Goal: Information Seeking & Learning: Learn about a topic

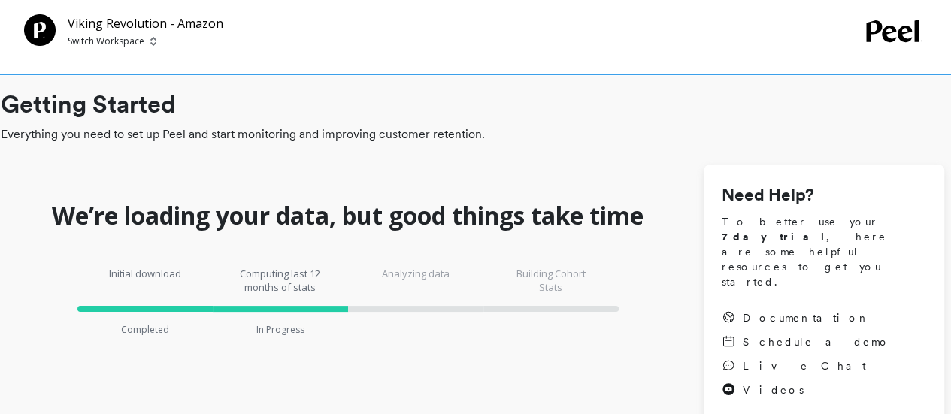
click at [111, 44] on p "Switch Workspace" at bounding box center [106, 41] width 77 height 12
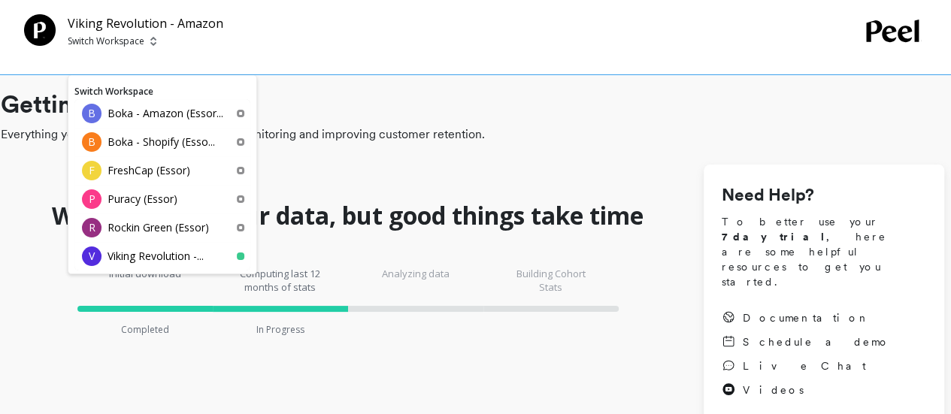
click at [111, 44] on p "Switch Workspace" at bounding box center [106, 41] width 77 height 12
click at [349, 38] on div "Viking Revolution - Amazon Switch Workspace Switch Workspace B Boka - Amazon (E…" at bounding box center [445, 31] width 842 height 34
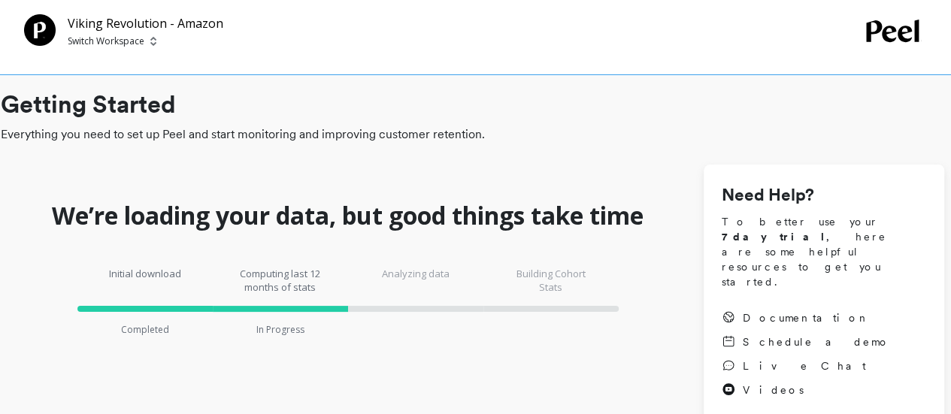
click at [135, 43] on p "Switch Workspace" at bounding box center [106, 41] width 77 height 12
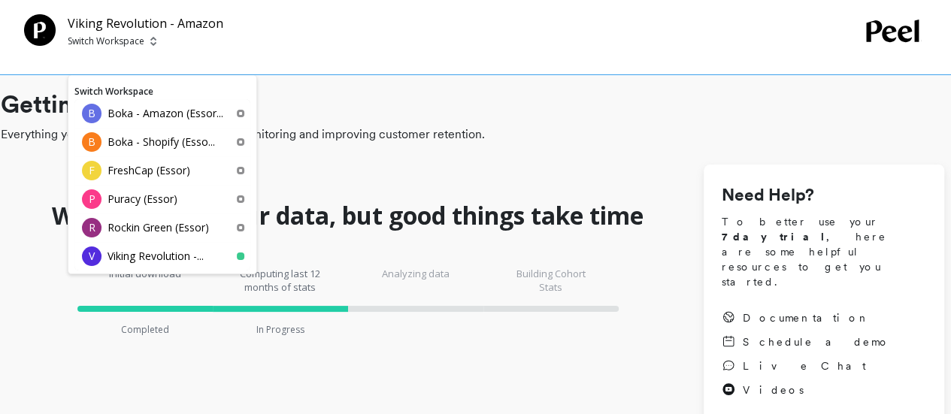
click at [293, 53] on div "Viking Revolution - Amazon Switch Workspace Switch Workspace B Boka - Amazon (E…" at bounding box center [475, 37] width 951 height 75
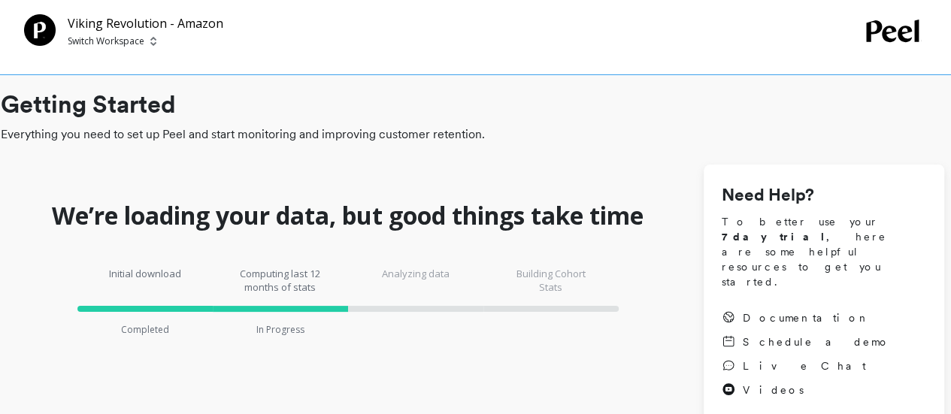
click at [115, 40] on p "Switch Workspace" at bounding box center [106, 41] width 77 height 12
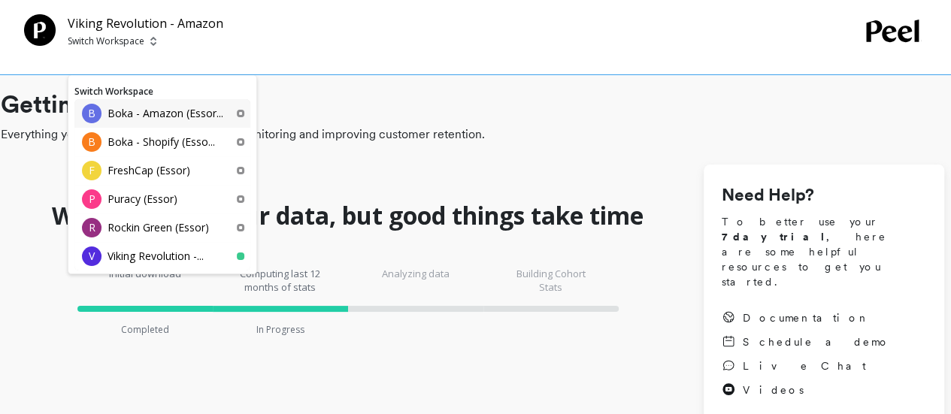
click at [127, 106] on p "Boka - Amazon (Essor..." at bounding box center [166, 113] width 116 height 15
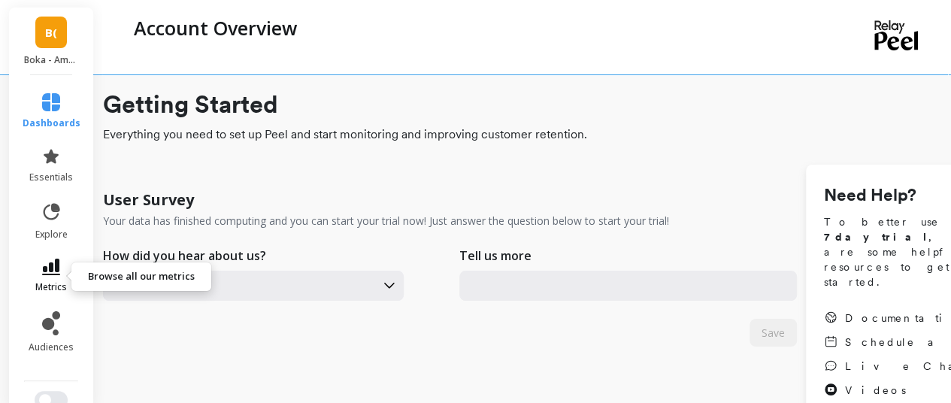
click at [48, 278] on link "metrics" at bounding box center [52, 276] width 58 height 35
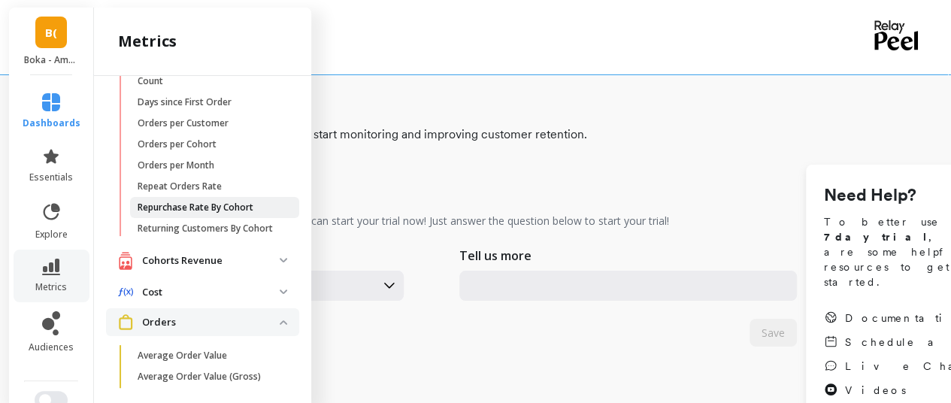
scroll to position [138, 0]
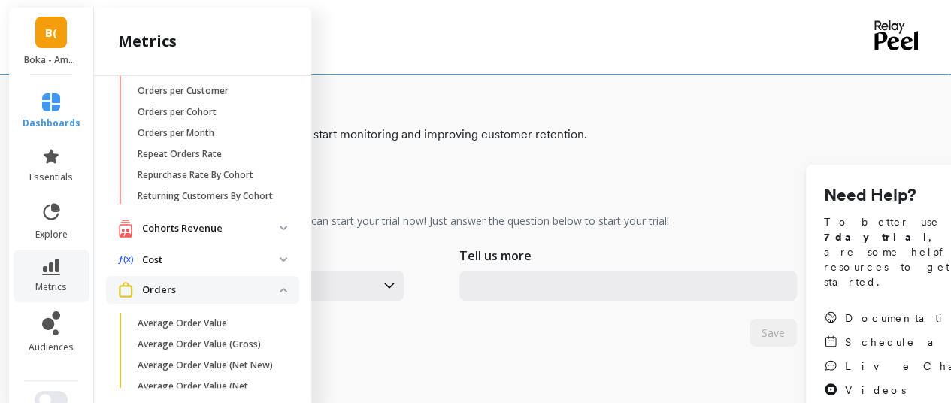
click at [183, 236] on p "Cohorts Revenue" at bounding box center [211, 228] width 138 height 15
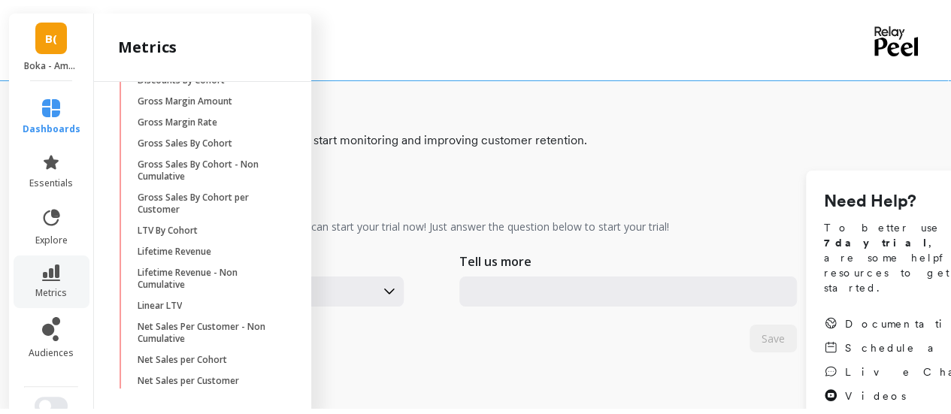
scroll to position [486, 0]
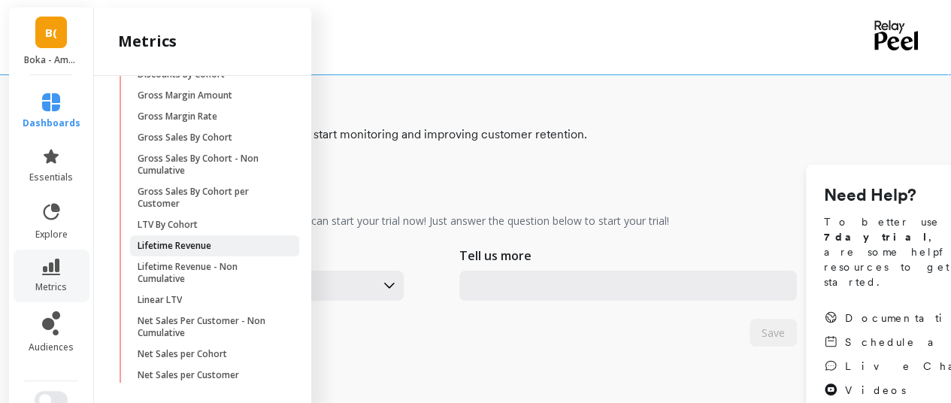
click at [182, 252] on p "Lifetime Revenue" at bounding box center [175, 246] width 74 height 12
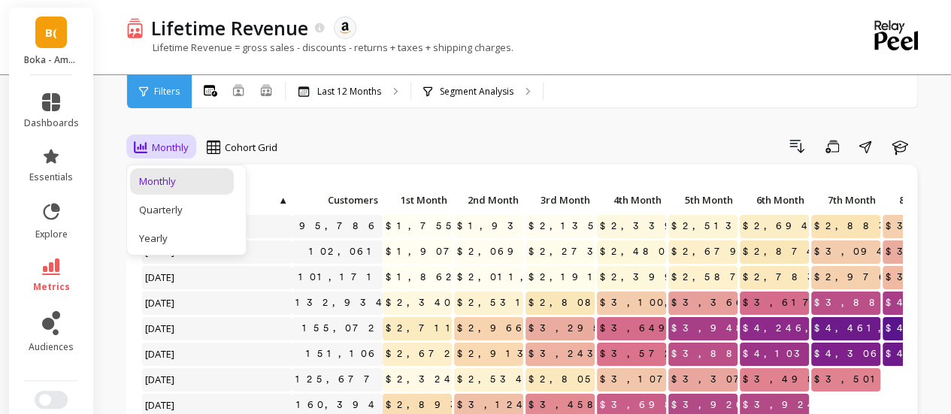
click at [326, 151] on div "Drill Down Save Share Learn" at bounding box center [604, 147] width 633 height 24
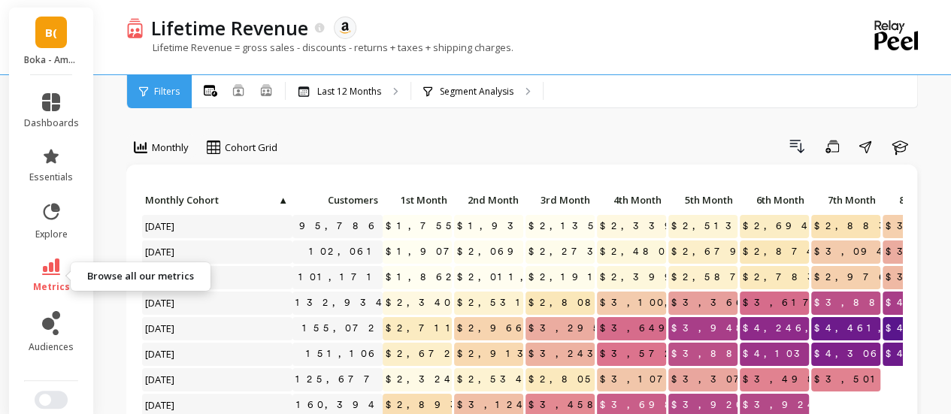
click at [59, 278] on link "metrics" at bounding box center [51, 276] width 55 height 35
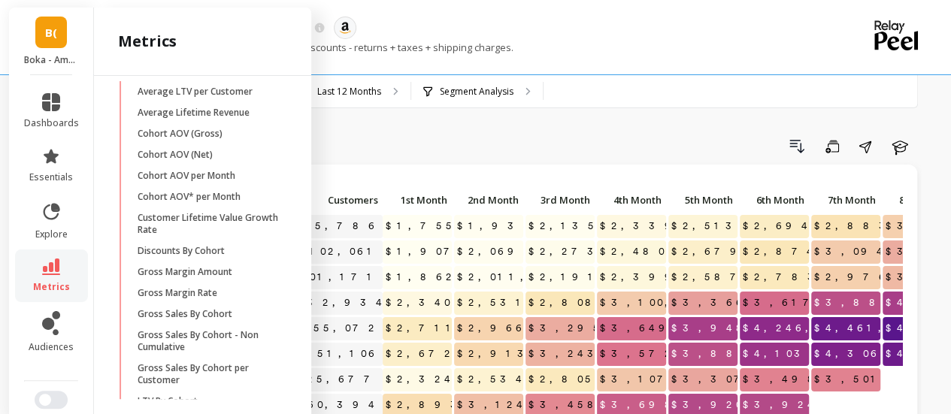
scroll to position [403, 0]
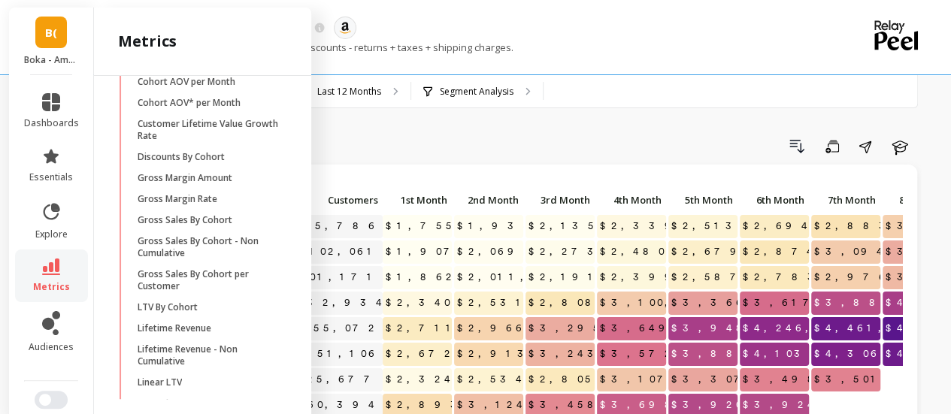
drag, startPoint x: 191, startPoint y: 370, endPoint x: 447, endPoint y: 2, distance: 447.9
click at [191, 368] on p "Lifetime Revenue - Non Cumulative" at bounding box center [210, 356] width 144 height 24
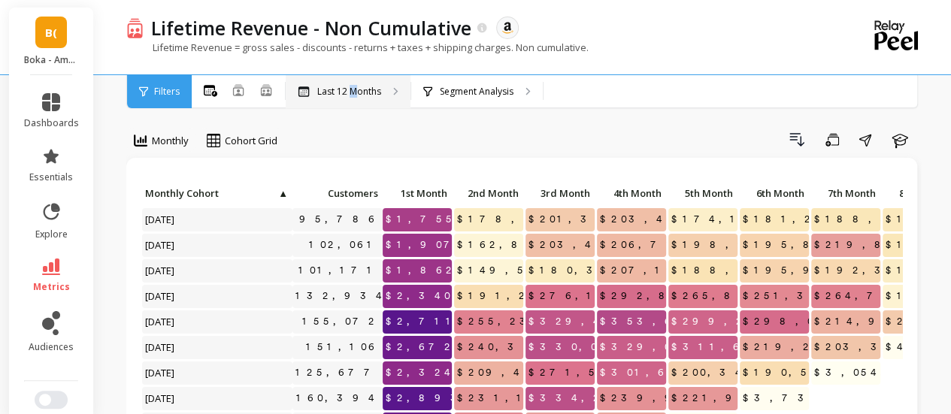
click at [353, 86] on div "Last 12 Months" at bounding box center [348, 91] width 125 height 33
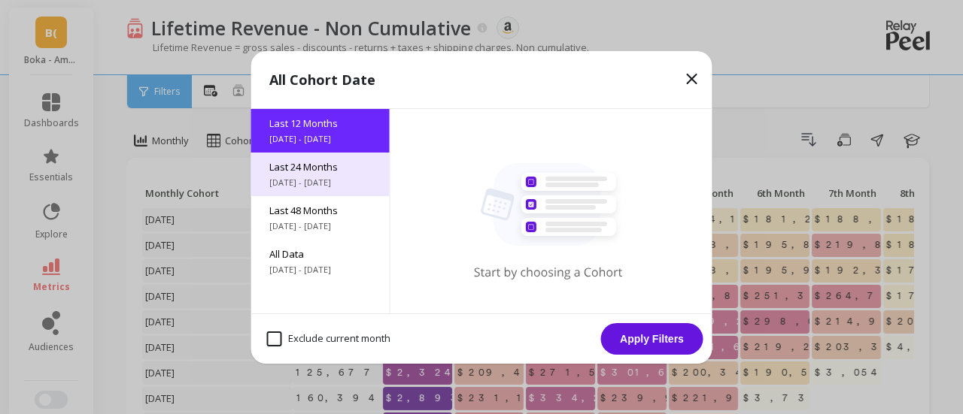
click at [320, 186] on span "[DATE] - [DATE]" at bounding box center [320, 183] width 102 height 12
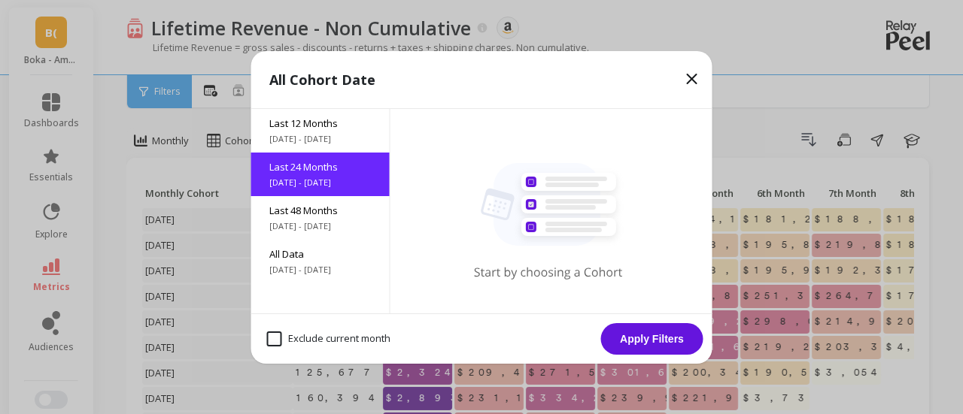
click at [648, 333] on button "Apply Filters" at bounding box center [652, 339] width 102 height 32
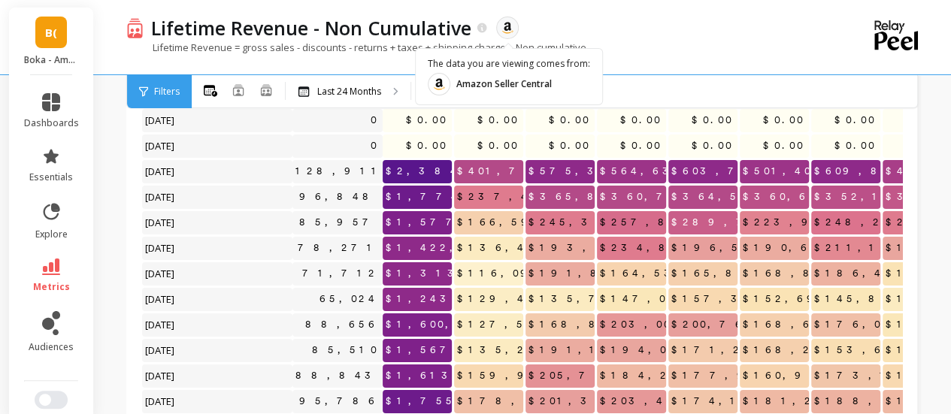
click at [654, 91] on div "All Months Single Cohort Combined Cohorts Last 24 Months Segment Analysis" at bounding box center [587, 91] width 790 height 33
click at [499, 31] on div at bounding box center [507, 28] width 23 height 23
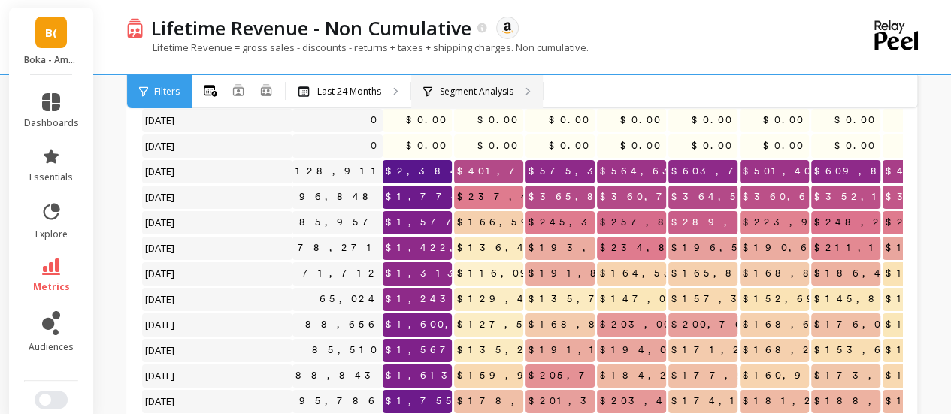
click at [462, 89] on p "Segment Analysis" at bounding box center [477, 92] width 74 height 12
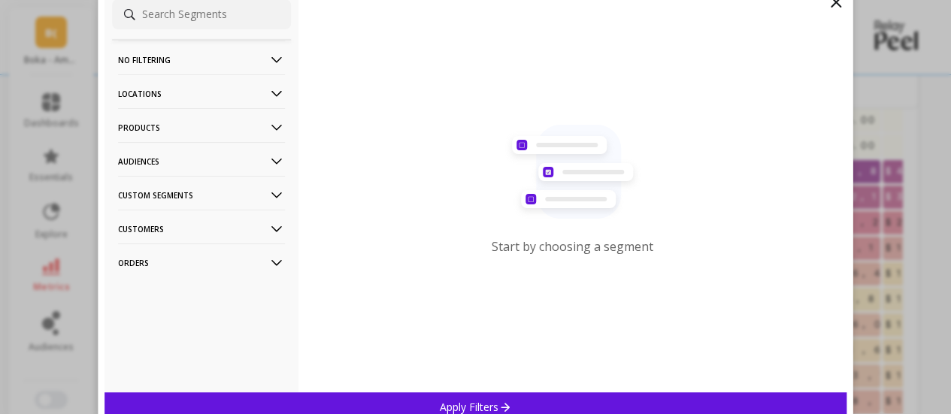
click at [206, 93] on p "Locations" at bounding box center [201, 93] width 167 height 38
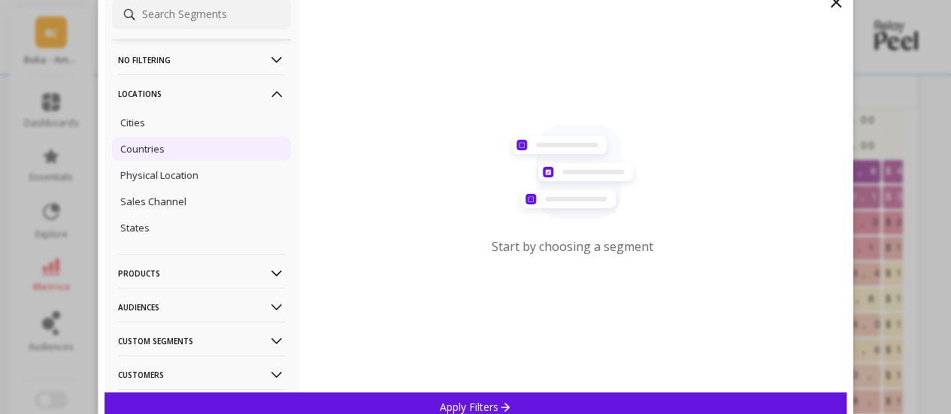
click at [193, 144] on div "Countries" at bounding box center [201, 149] width 179 height 24
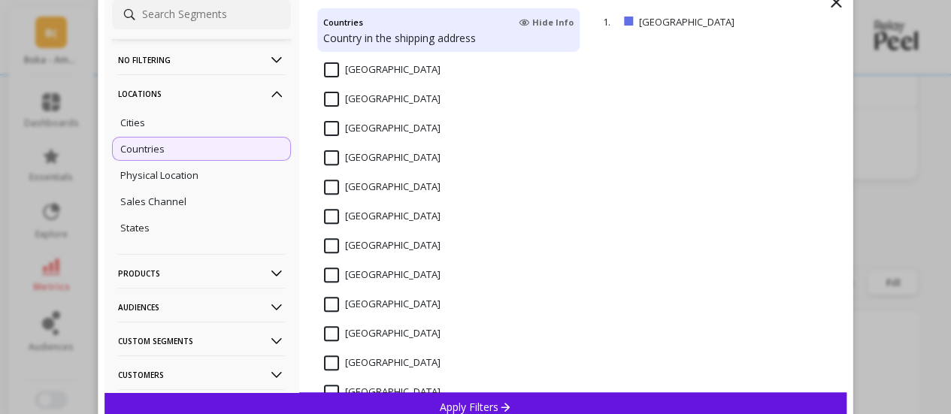
scroll to position [261, 0]
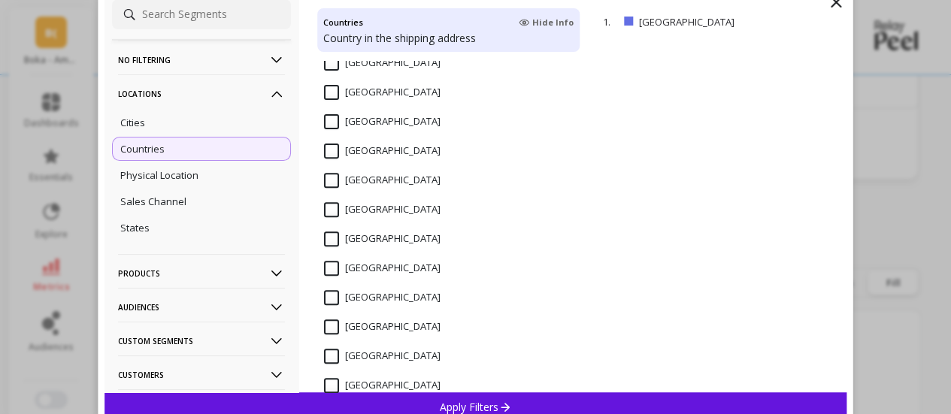
click at [377, 400] on div "Apply Filters" at bounding box center [476, 407] width 743 height 29
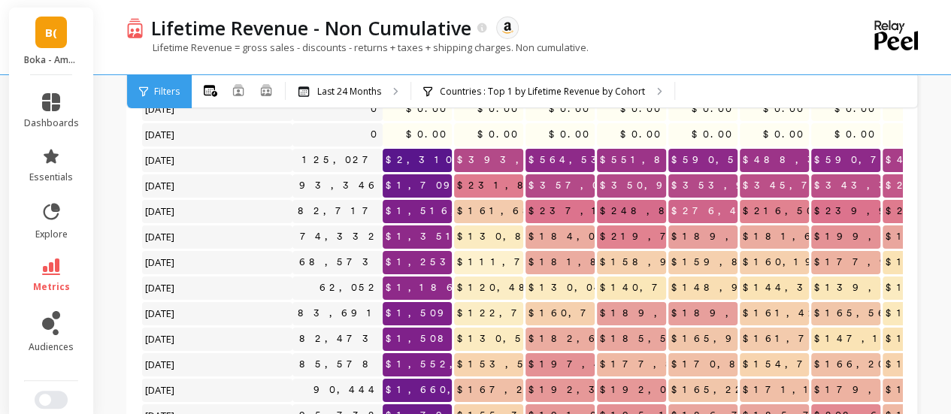
scroll to position [14, 0]
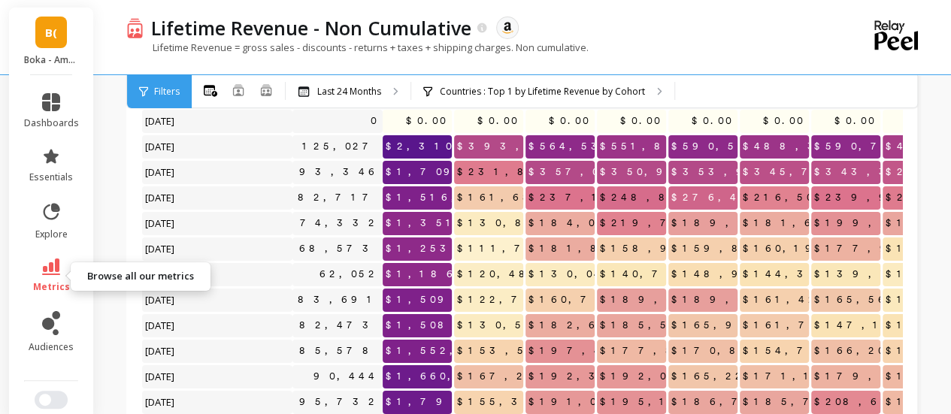
click at [52, 265] on icon at bounding box center [51, 267] width 18 height 17
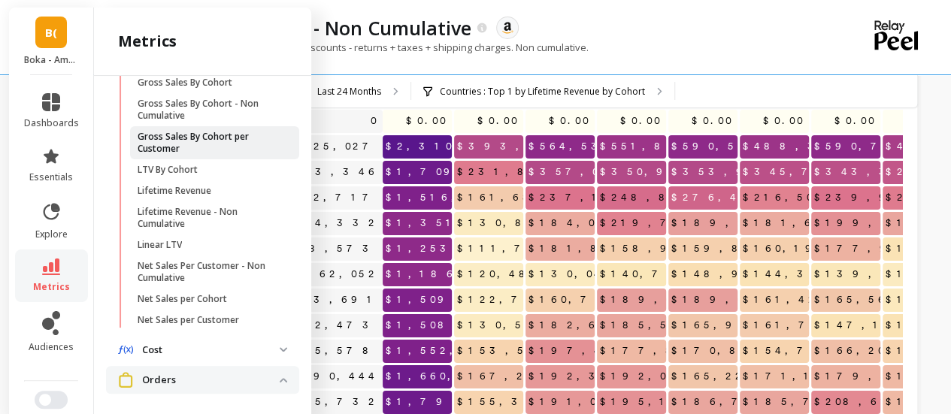
scroll to position [511, 0]
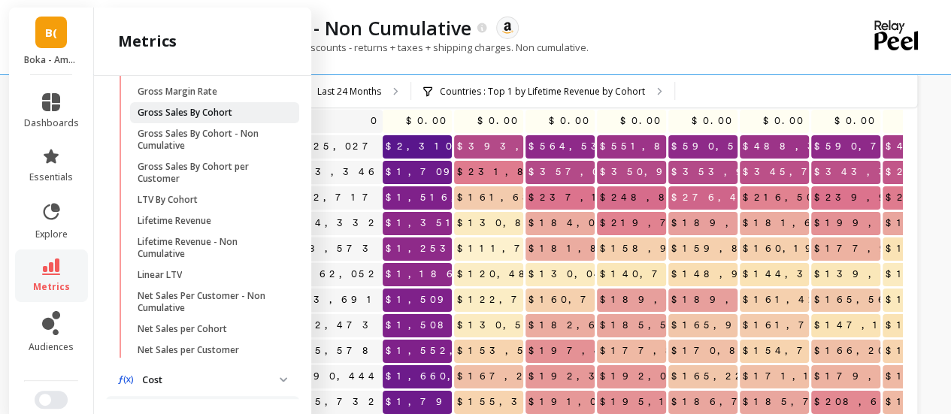
click at [192, 119] on p "Gross Sales By Cohort" at bounding box center [185, 113] width 95 height 12
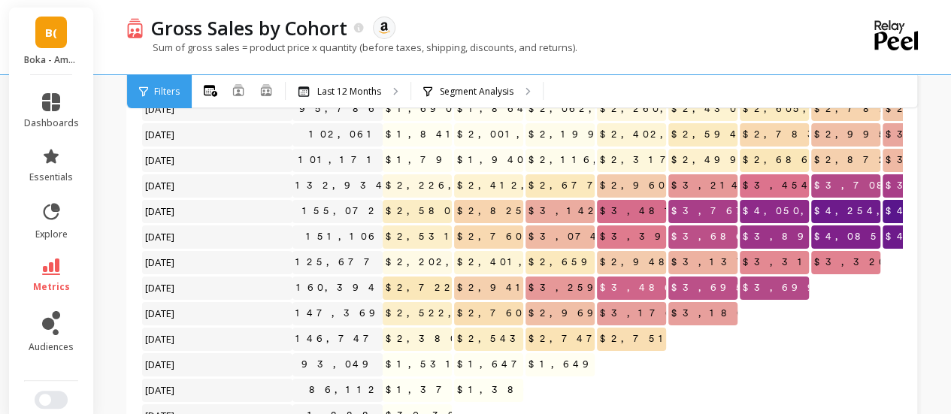
scroll to position [38, 0]
